Goal: Find specific page/section: Find specific page/section

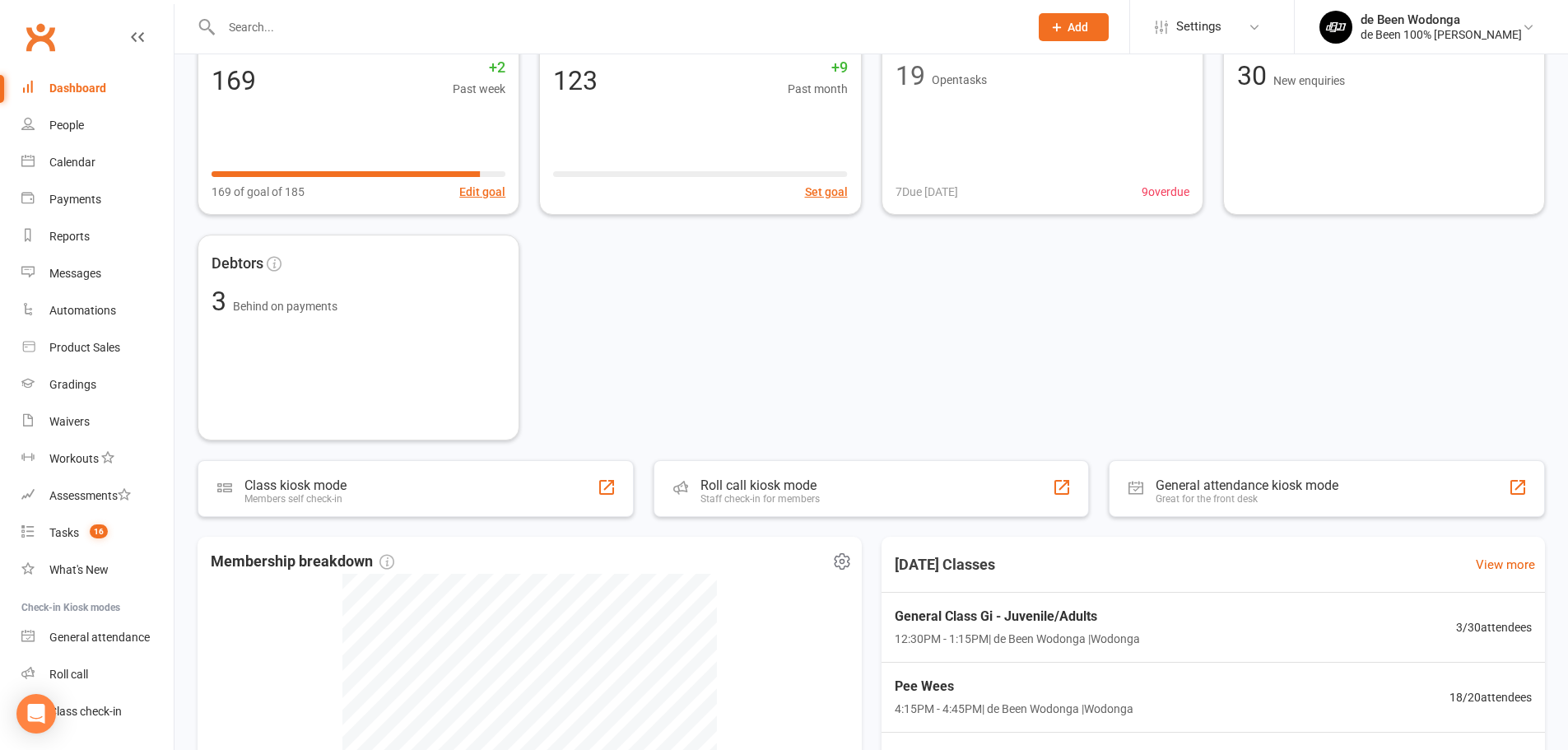
scroll to position [83, 0]
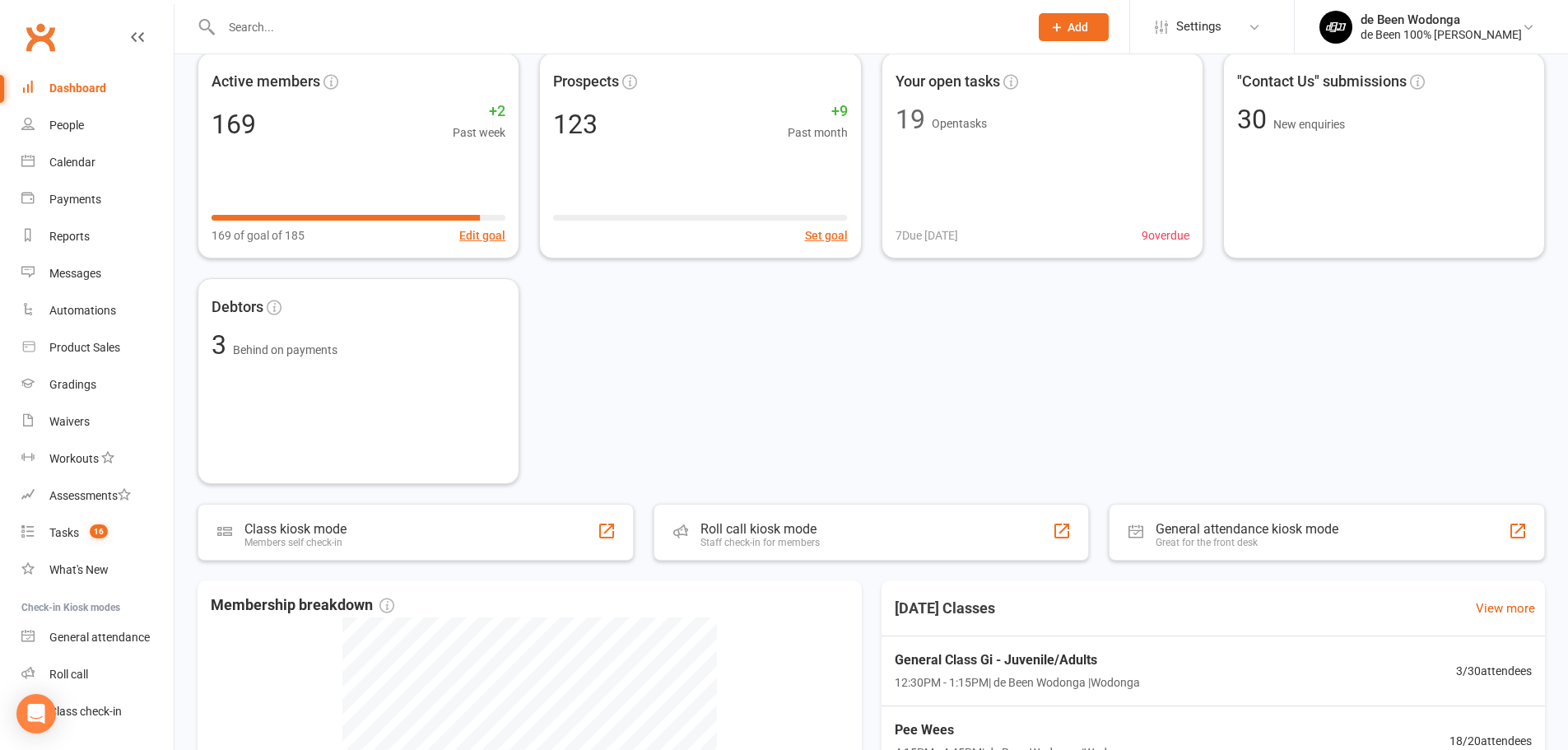
click at [262, 29] on input "text" at bounding box center [616, 27] width 800 height 23
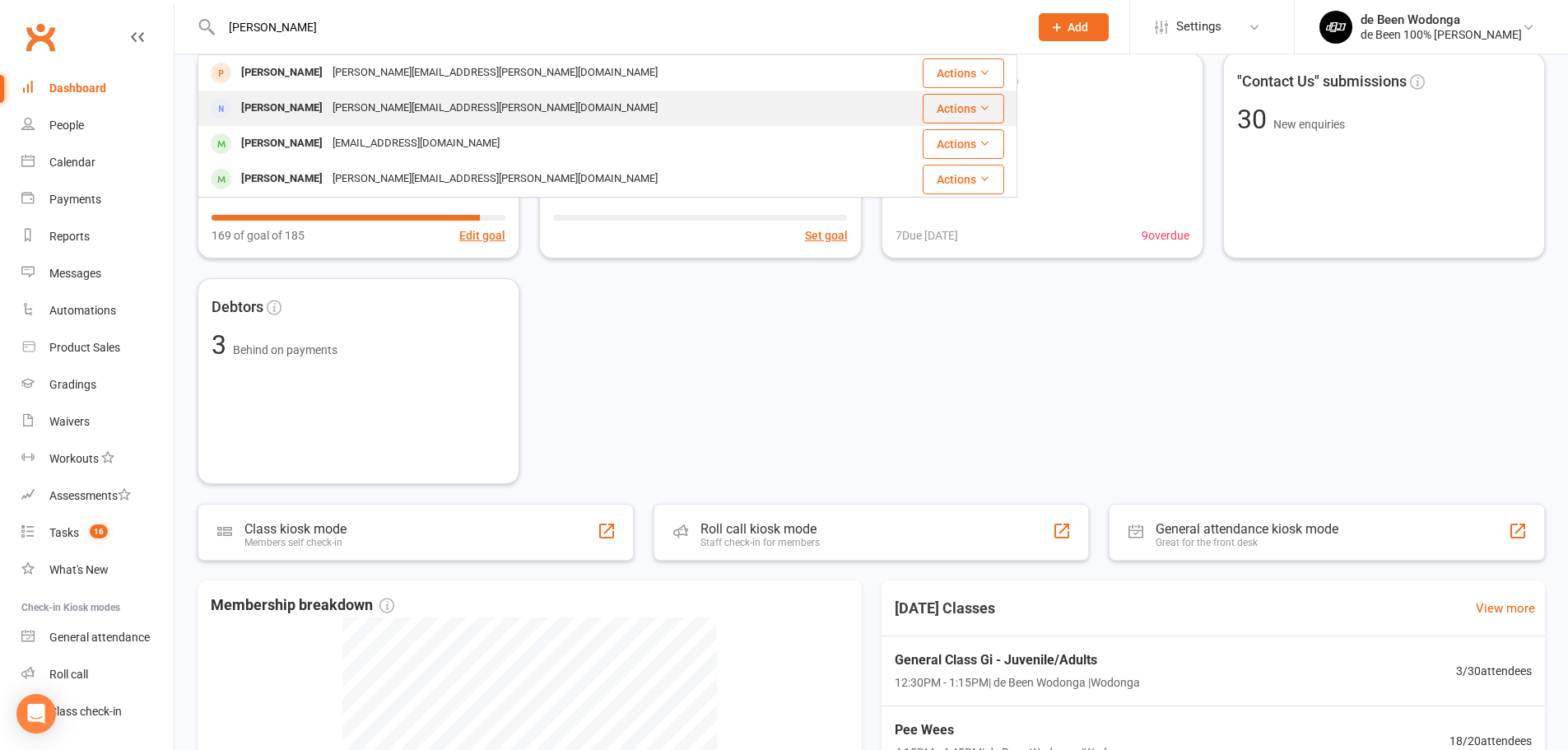
type input "[PERSON_NAME]"
click at [277, 107] on div "[PERSON_NAME]" at bounding box center [282, 109] width 91 height 24
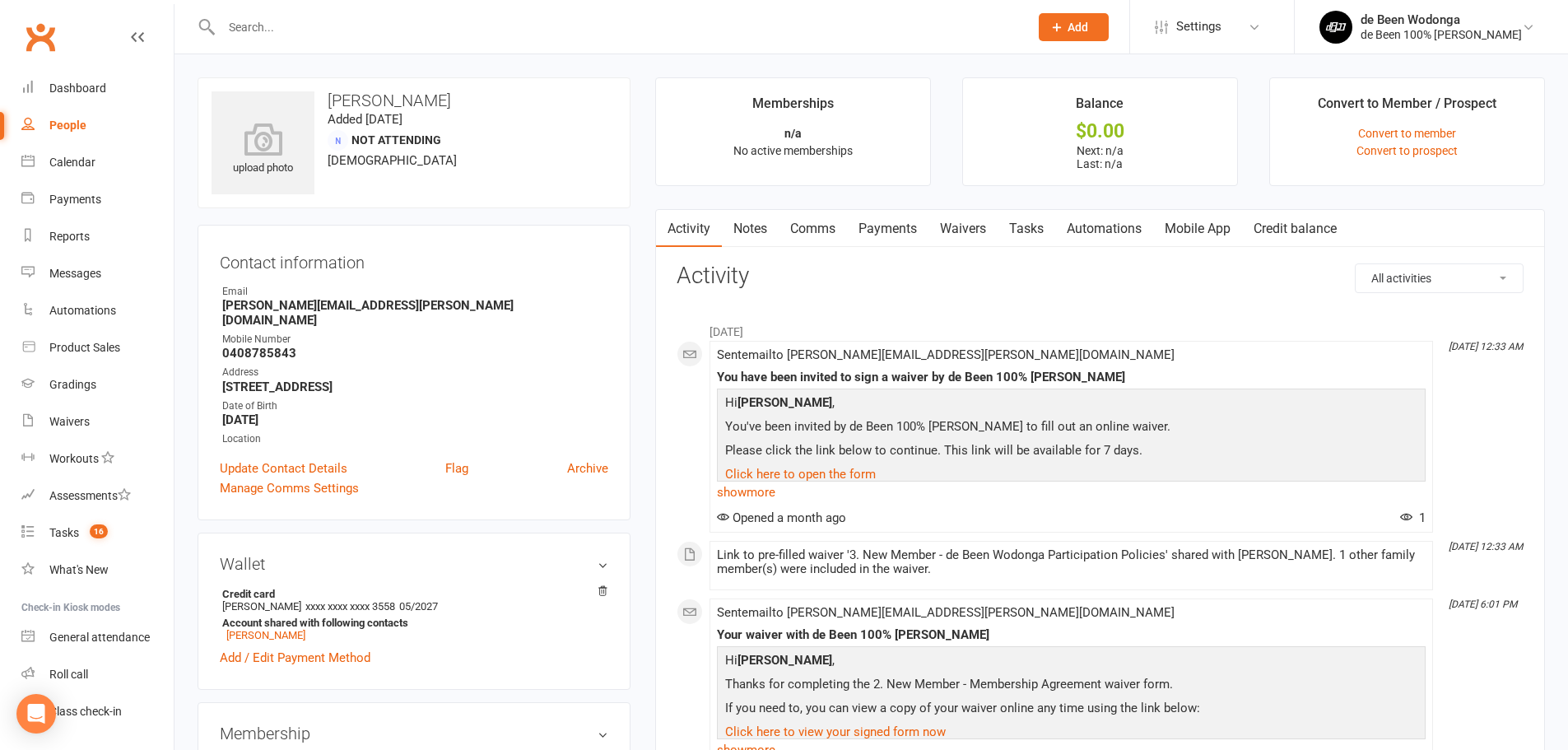
click at [269, 25] on input "text" at bounding box center [616, 27] width 800 height 23
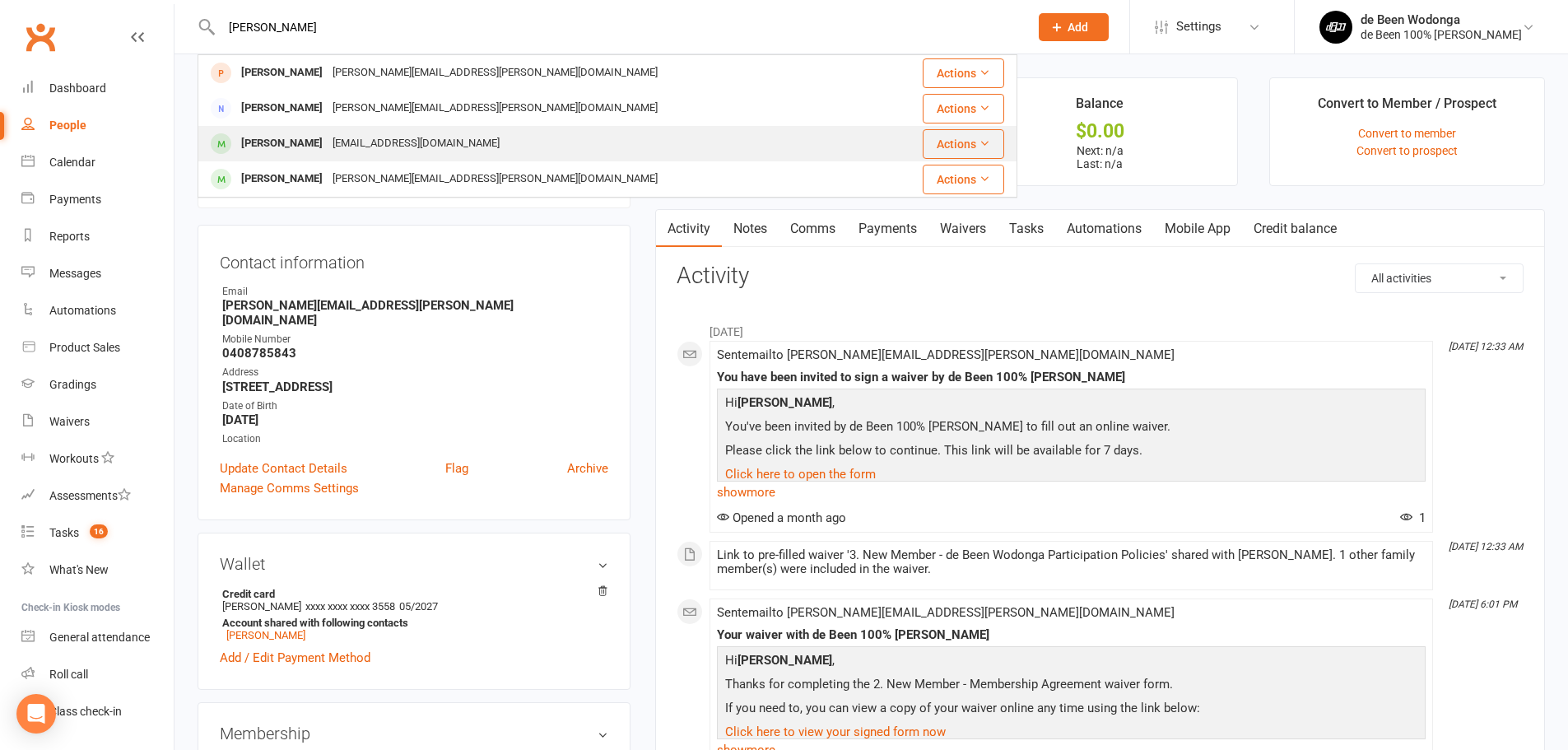
type input "[PERSON_NAME]"
click at [271, 144] on div "[PERSON_NAME]" at bounding box center [282, 144] width 91 height 24
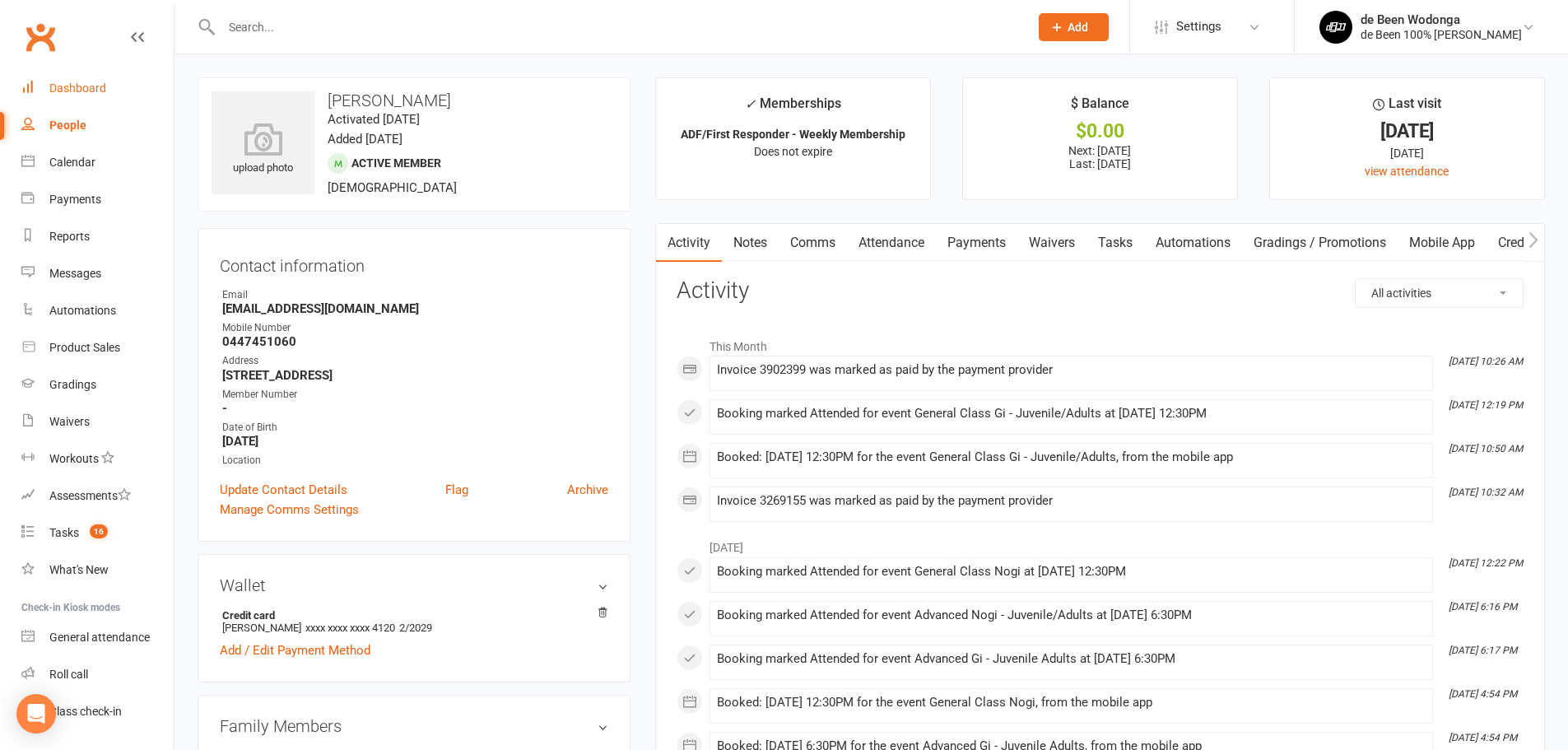
click at [71, 90] on div "Dashboard" at bounding box center [77, 88] width 57 height 13
